Goal: Communication & Community: Answer question/provide support

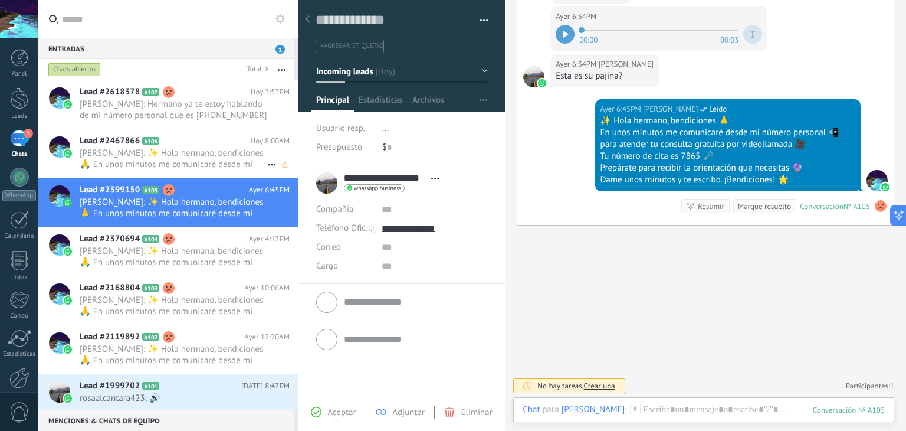
click at [179, 157] on span "[PERSON_NAME]: ✨ Hola hermano, bendiciones 🙏 En unos minutos me comunicaré desd…" at bounding box center [174, 158] width 188 height 22
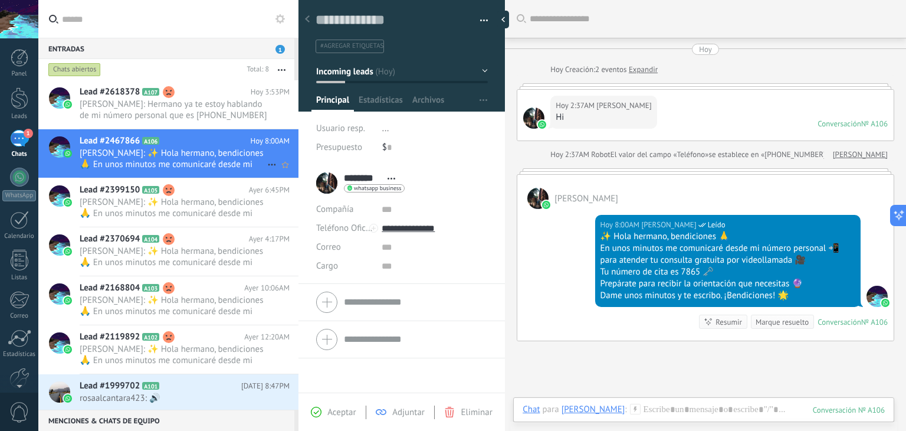
scroll to position [38, 0]
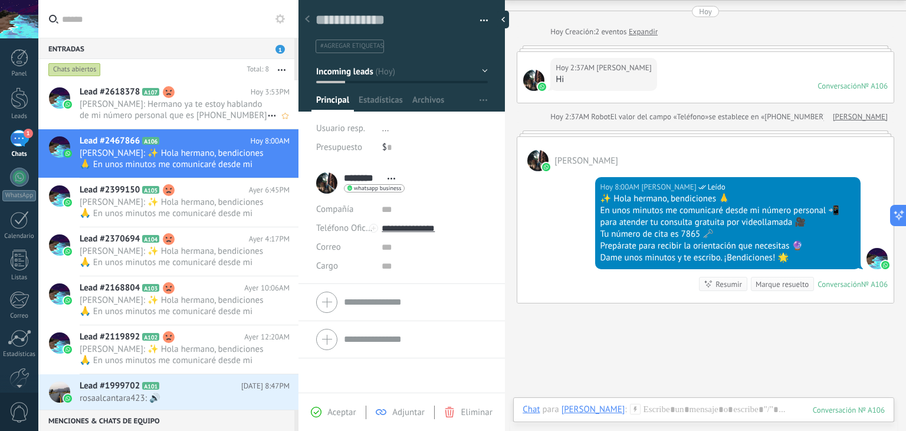
click at [238, 101] on span "[PERSON_NAME]: Hermano ya te estoy hablando de mi número personal que es [PHONE…" at bounding box center [174, 110] width 188 height 22
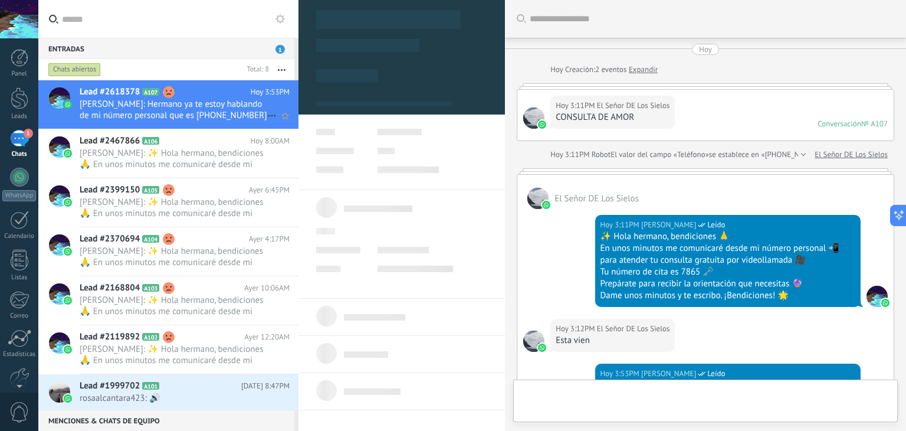
type textarea "**********"
